Goal: Task Accomplishment & Management: Manage account settings

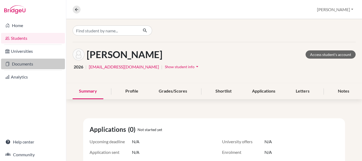
click at [27, 65] on link "Documents" at bounding box center [33, 63] width 64 height 11
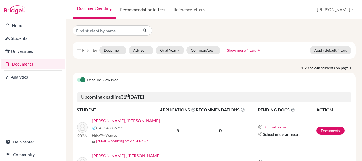
click at [153, 12] on link "Recommendation letters" at bounding box center [142, 9] width 53 height 19
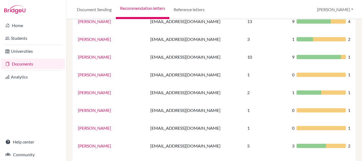
scroll to position [97, 0]
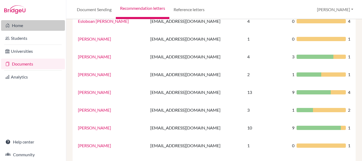
click at [21, 28] on link "Home" at bounding box center [33, 25] width 64 height 11
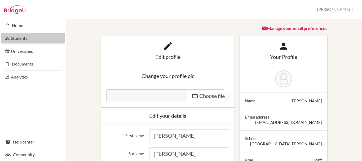
click at [18, 39] on link "Students" at bounding box center [33, 38] width 64 height 11
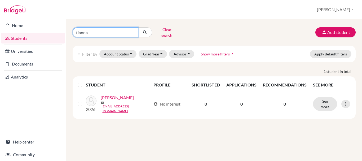
drag, startPoint x: 115, startPoint y: 34, endPoint x: 66, endPoint y: 32, distance: 49.3
click at [66, 32] on div "Home Students Universities Documents Analytics Help center Community Students o…" at bounding box center [181, 80] width 362 height 161
type input "[PERSON_NAME]"
click button "submit" at bounding box center [145, 32] width 14 height 10
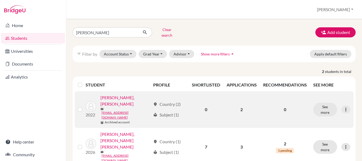
click at [123, 96] on link "TIBURCIO NEGRIN, JOSE ALEJANDRO" at bounding box center [125, 100] width 50 height 13
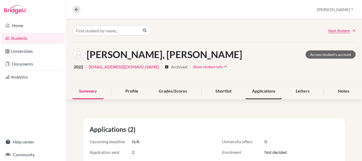
click at [256, 93] on div "Applications" at bounding box center [263, 91] width 36 height 16
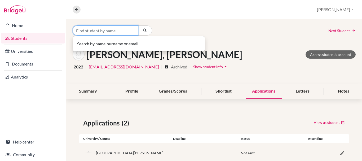
click at [126, 29] on input "Find student by name..." at bounding box center [106, 30] width 66 height 10
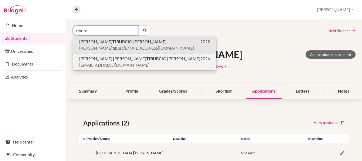
type input "tiburc"
click at [115, 62] on span "mariatine2007@gmail.com" at bounding box center [114, 65] width 70 height 6
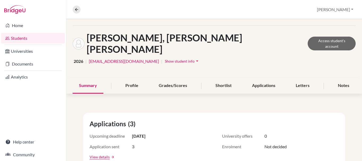
scroll to position [53, 0]
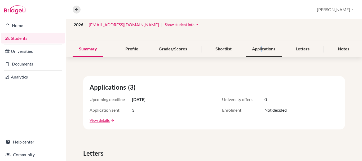
click at [258, 41] on div "Applications" at bounding box center [263, 49] width 36 height 16
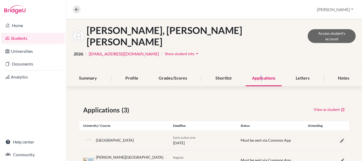
scroll to position [55, 0]
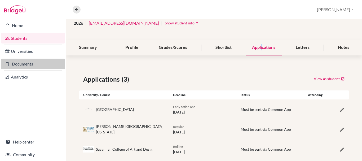
click at [24, 68] on link "Documents" at bounding box center [33, 63] width 64 height 11
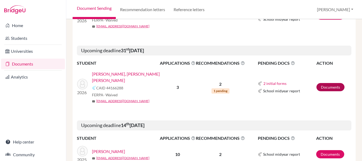
scroll to position [132, 0]
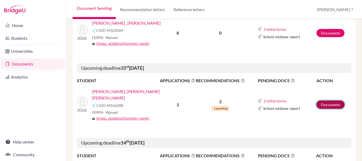
click at [329, 105] on link "Documents" at bounding box center [330, 104] width 28 height 8
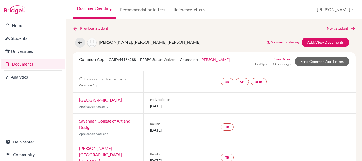
scroll to position [20, 0]
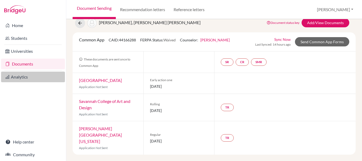
click at [13, 77] on link "Analytics" at bounding box center [33, 76] width 64 height 11
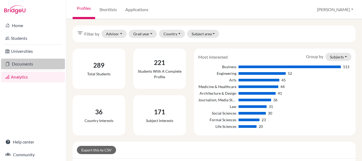
drag, startPoint x: 29, startPoint y: 73, endPoint x: 29, endPoint y: 69, distance: 4.6
click at [29, 72] on link "Analytics" at bounding box center [33, 76] width 64 height 11
click at [29, 68] on link "Documents" at bounding box center [33, 63] width 64 height 11
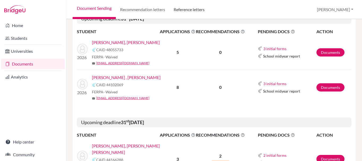
scroll to position [79, 0]
